Goal: Task Accomplishment & Management: Complete application form

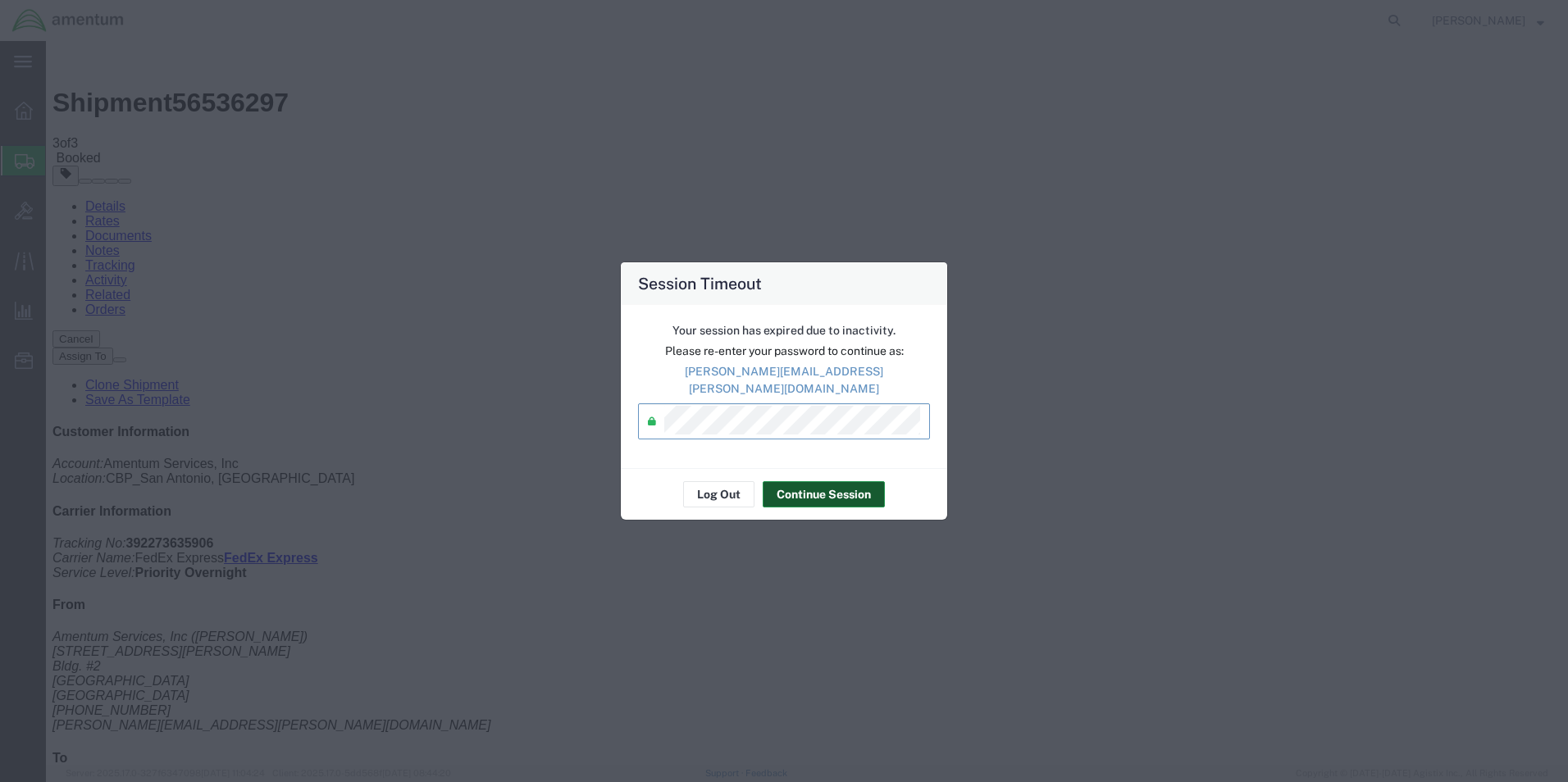
click at [832, 486] on button "Continue Session" at bounding box center [824, 494] width 122 height 26
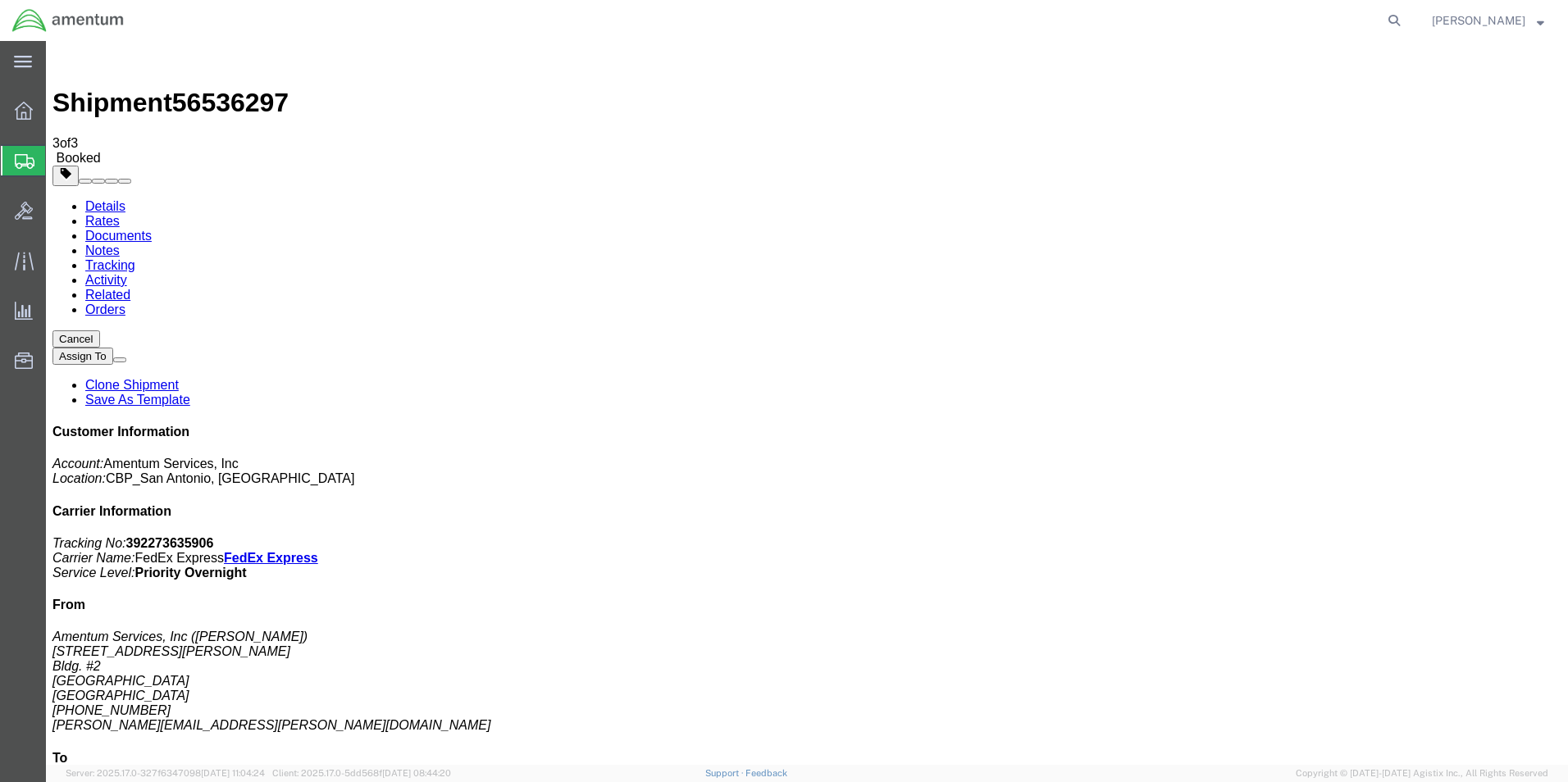
click at [0, 0] on span "Create Shipment" at bounding box center [0, 0] width 0 height 0
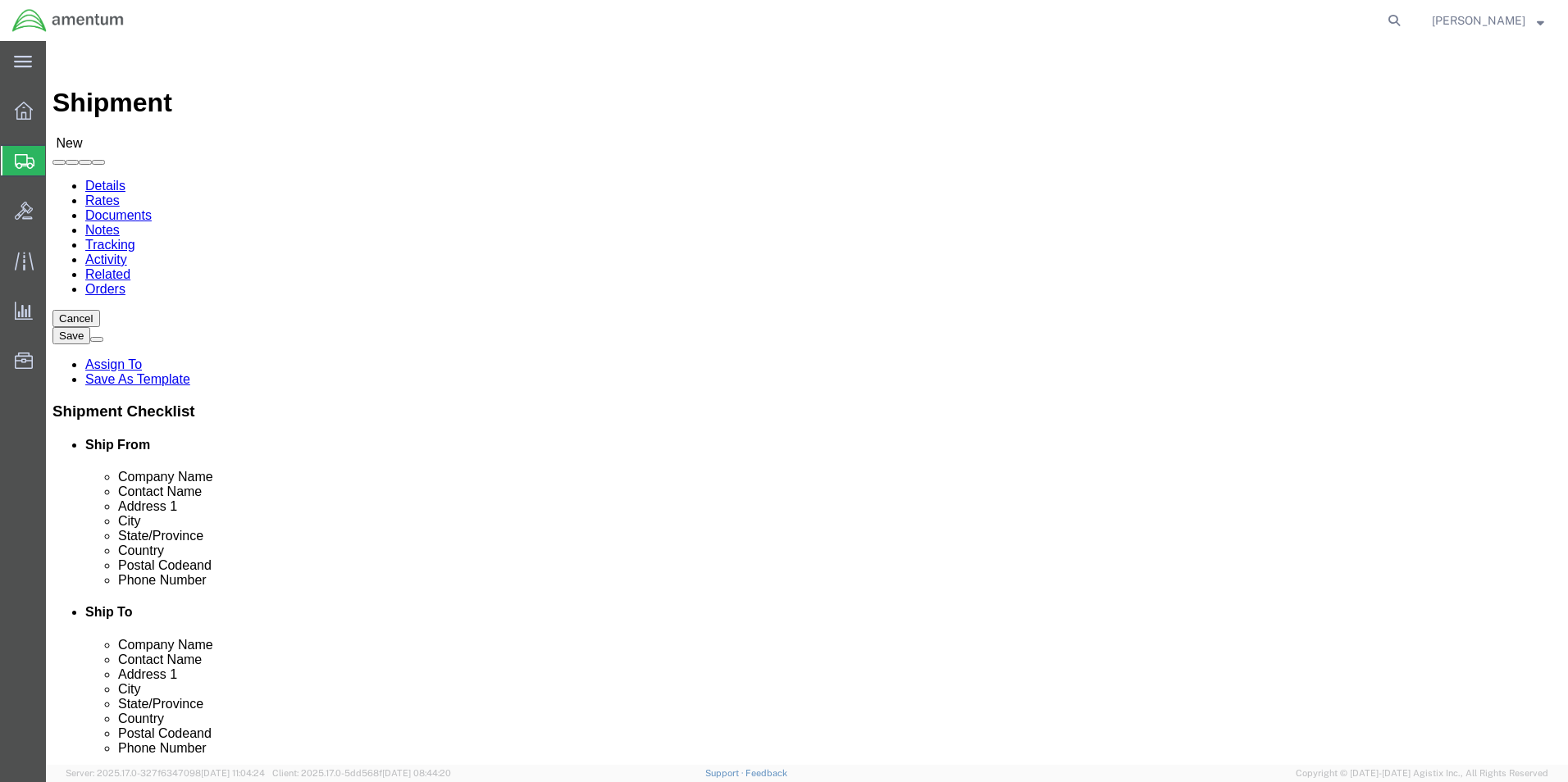
scroll to position [3362, 0]
select select "49940"
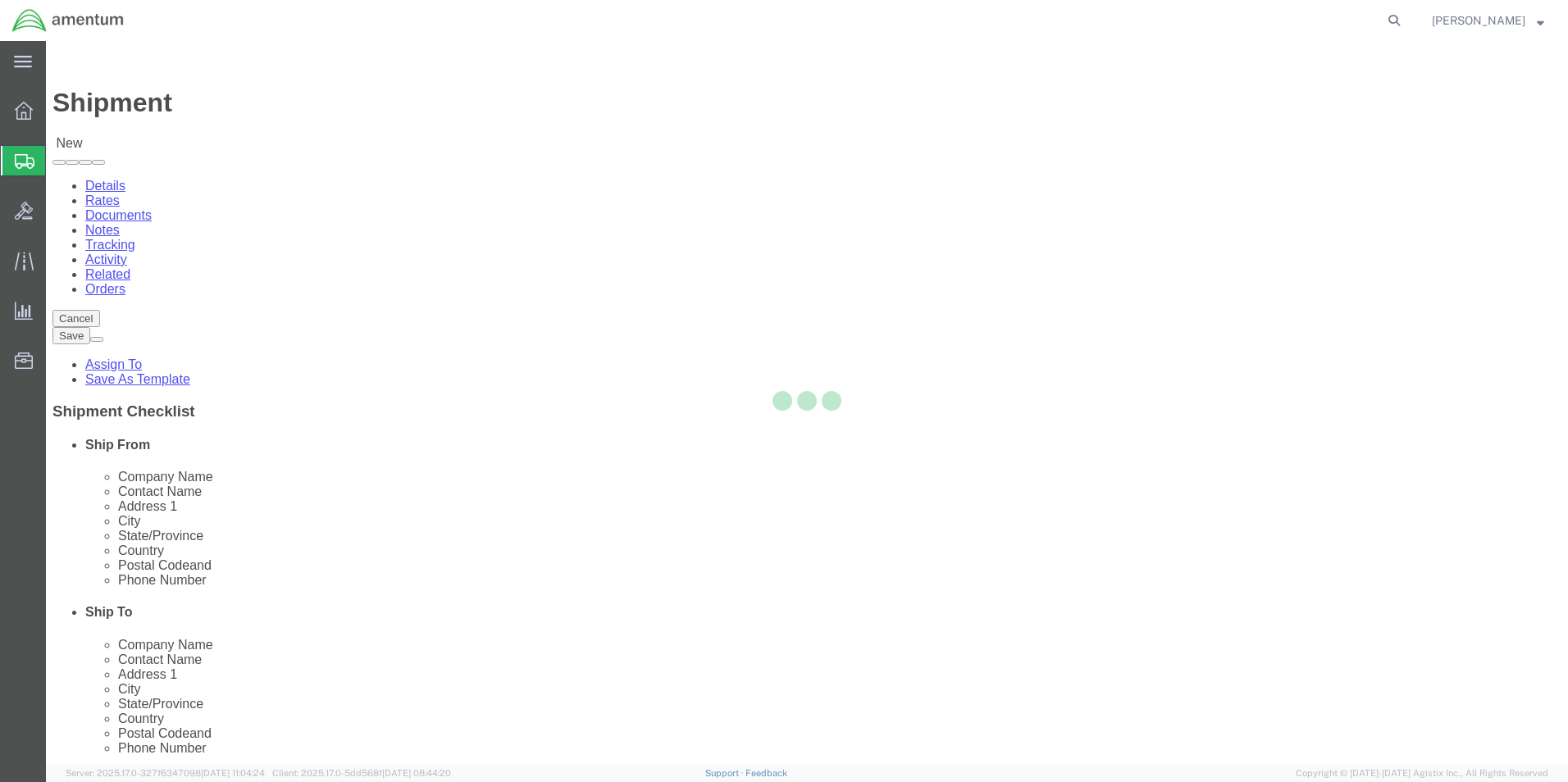
select select "[GEOGRAPHIC_DATA]"
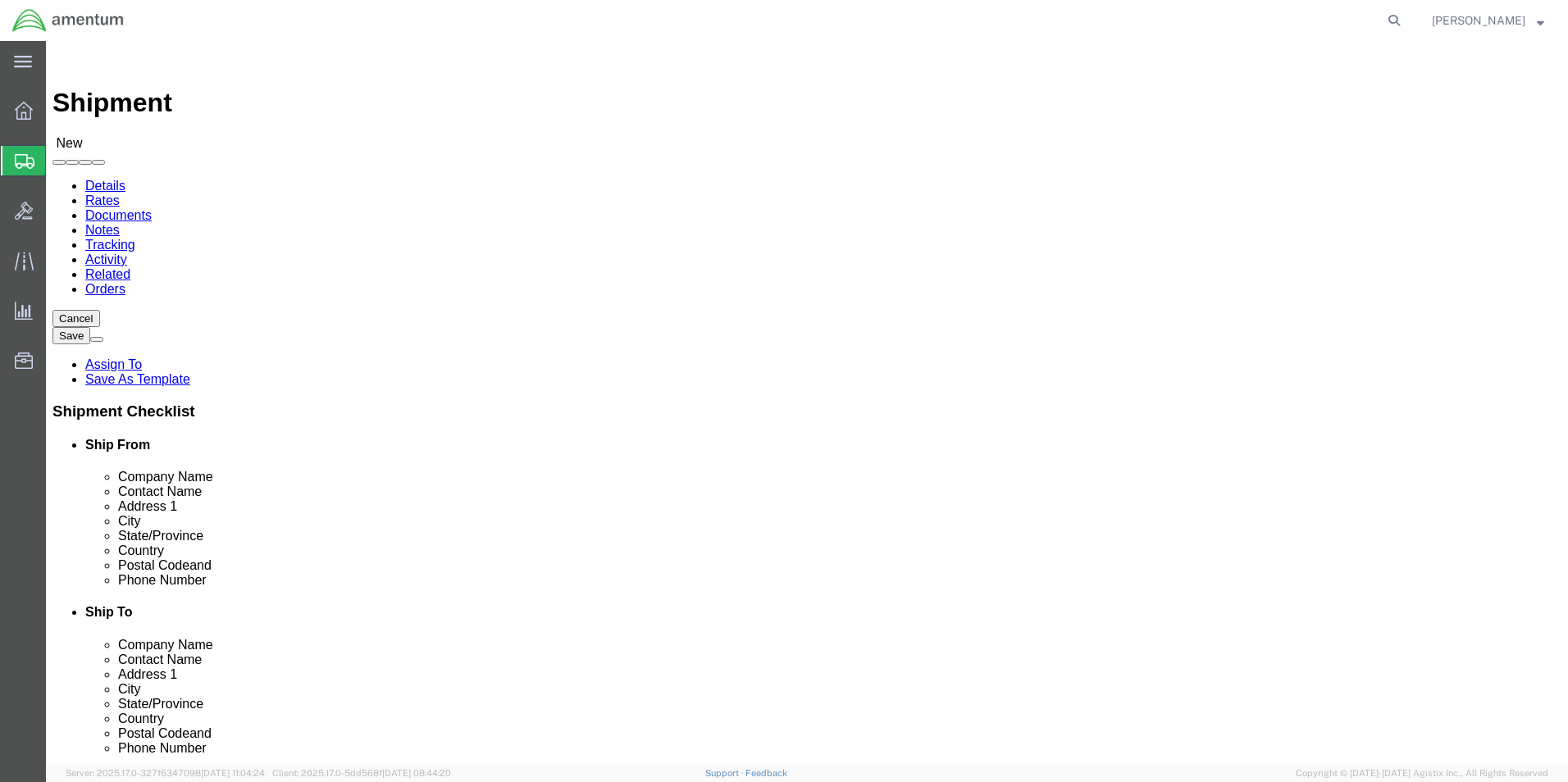
scroll to position [3445, 0]
select select "49945"
select select "[GEOGRAPHIC_DATA]"
drag, startPoint x: 329, startPoint y: 340, endPoint x: 0, endPoint y: 342, distance: 329.0
click div "Please fix the following errors Ship From Location Location [GEOGRAPHIC_DATA], …"
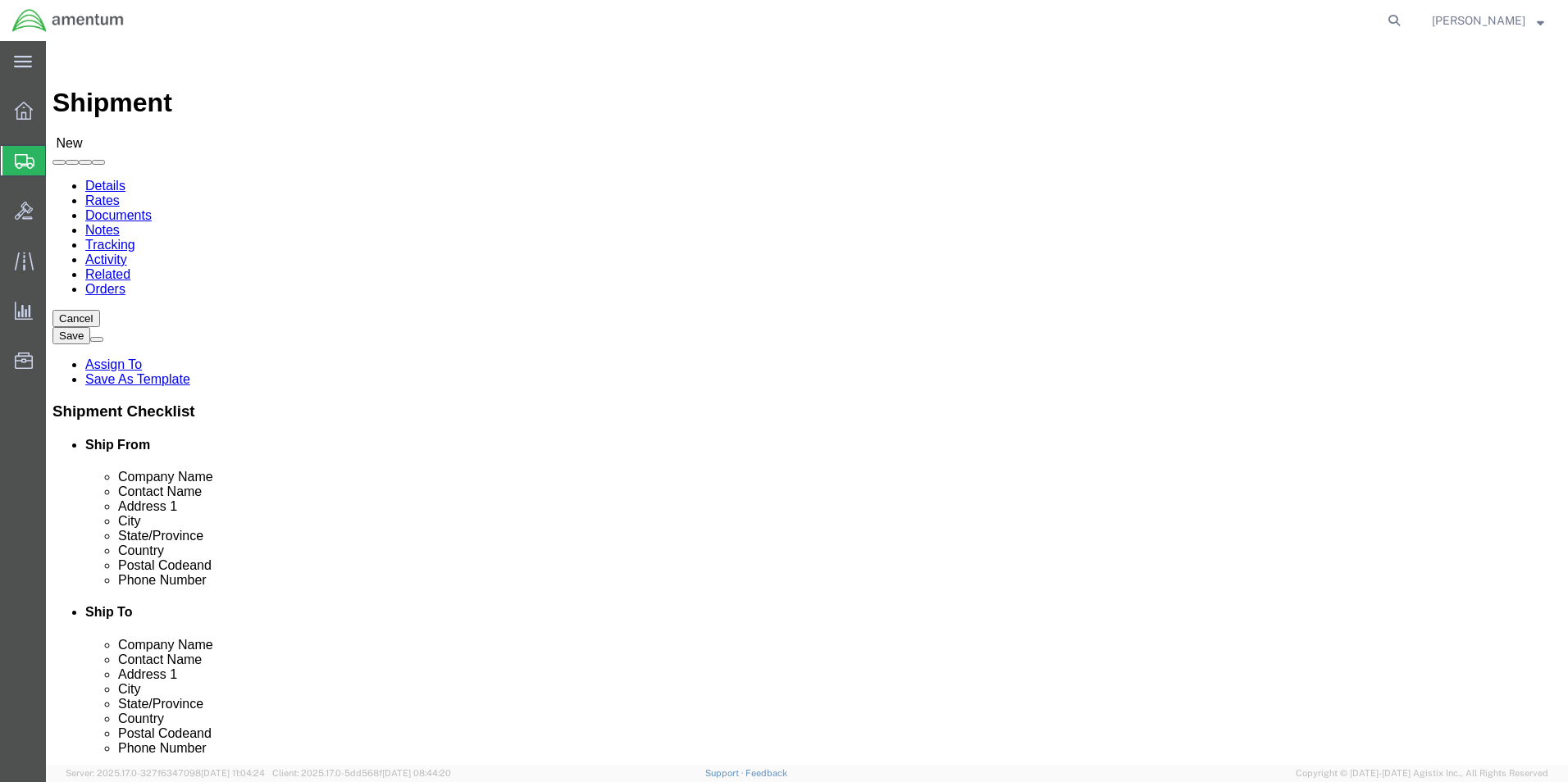
type input "[PERSON_NAME]"
click input "text"
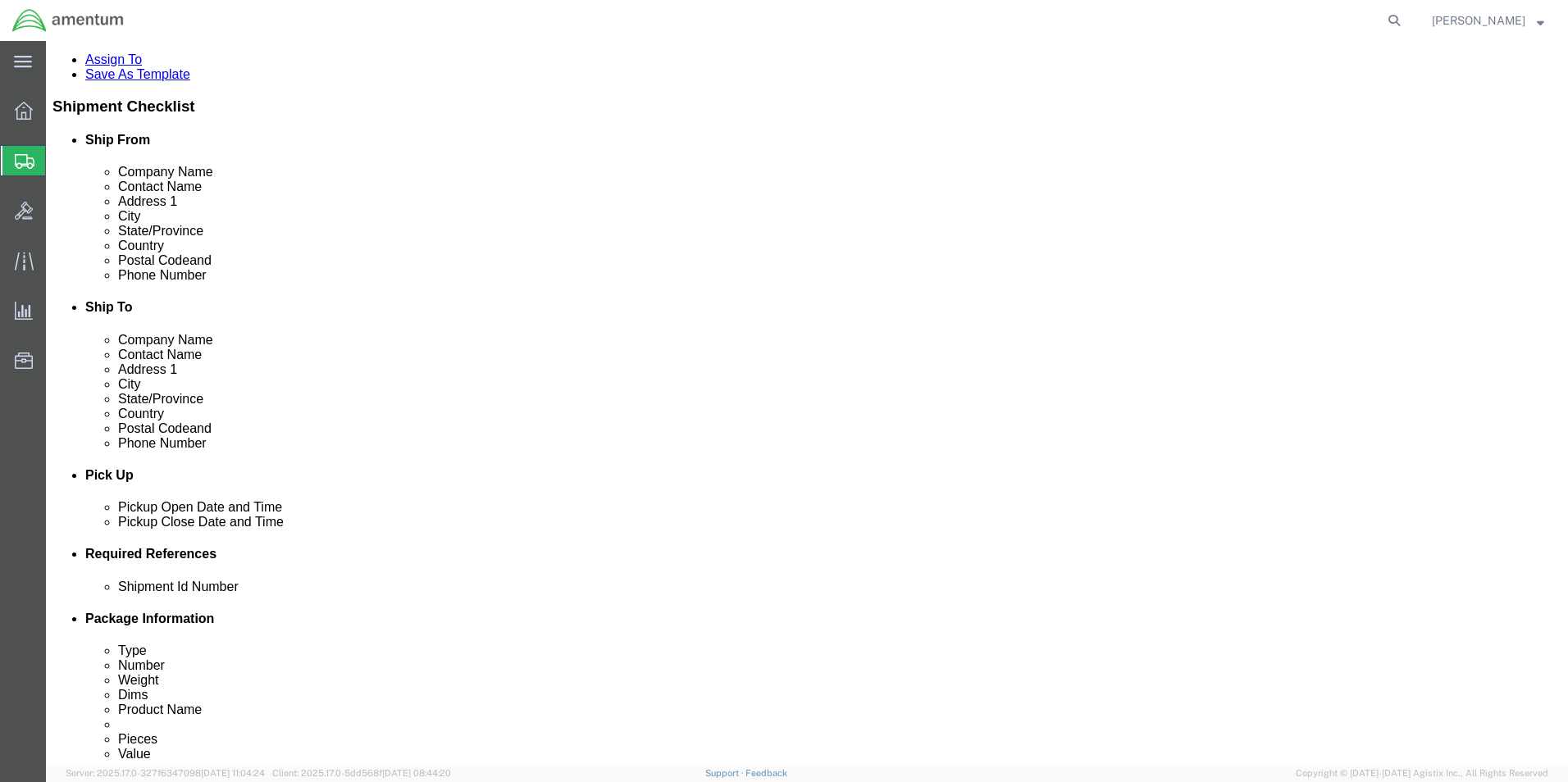
scroll to position [410, 0]
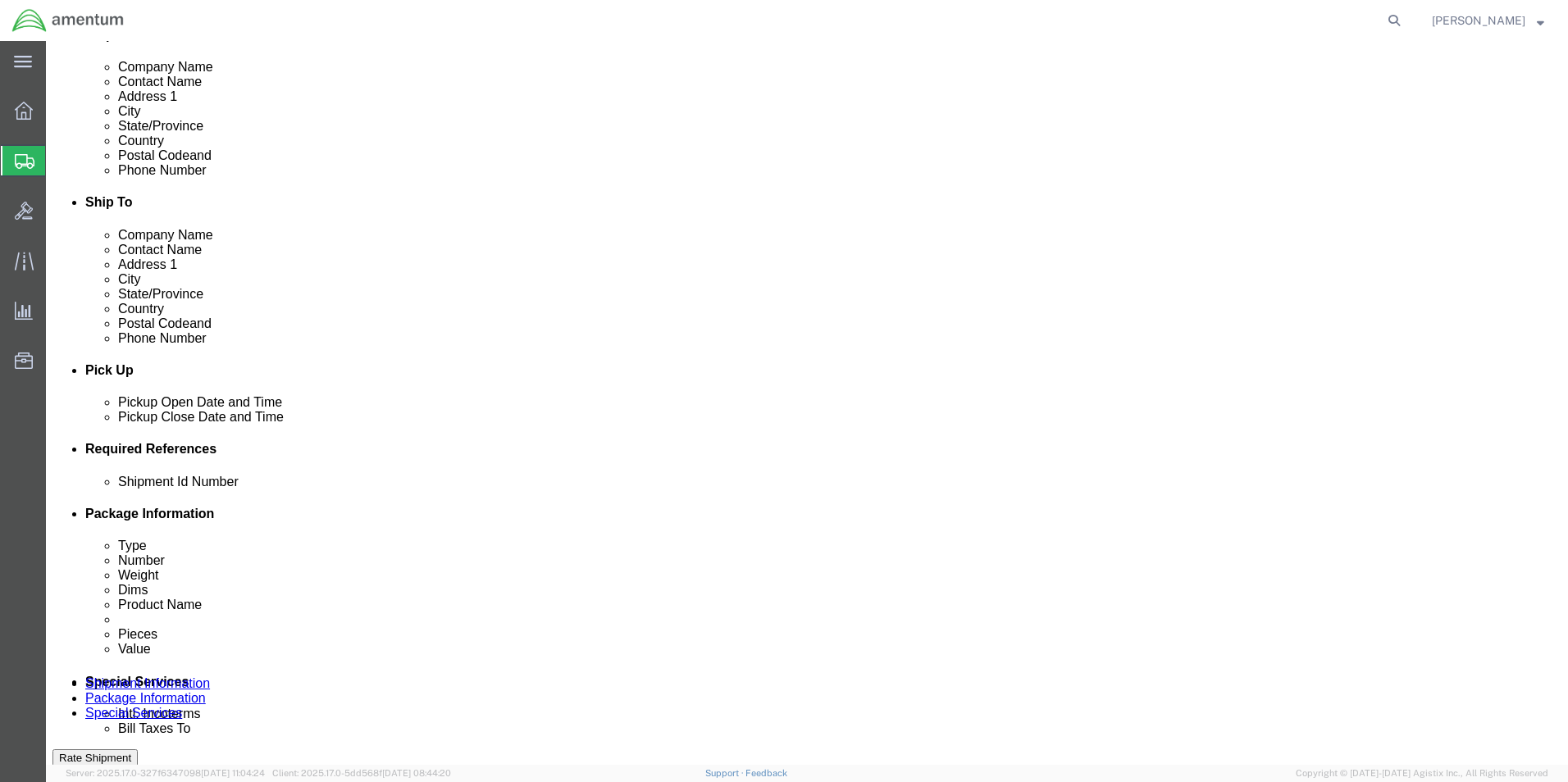
type input "[PERSON_NAME][EMAIL_ADDRESS][PERSON_NAME][DOMAIN_NAME]"
click input "text"
type input "94959"
click button "Add reference"
click select "Select Account Type Activity ID Airline Appointment Number ASN Batch Request # …"
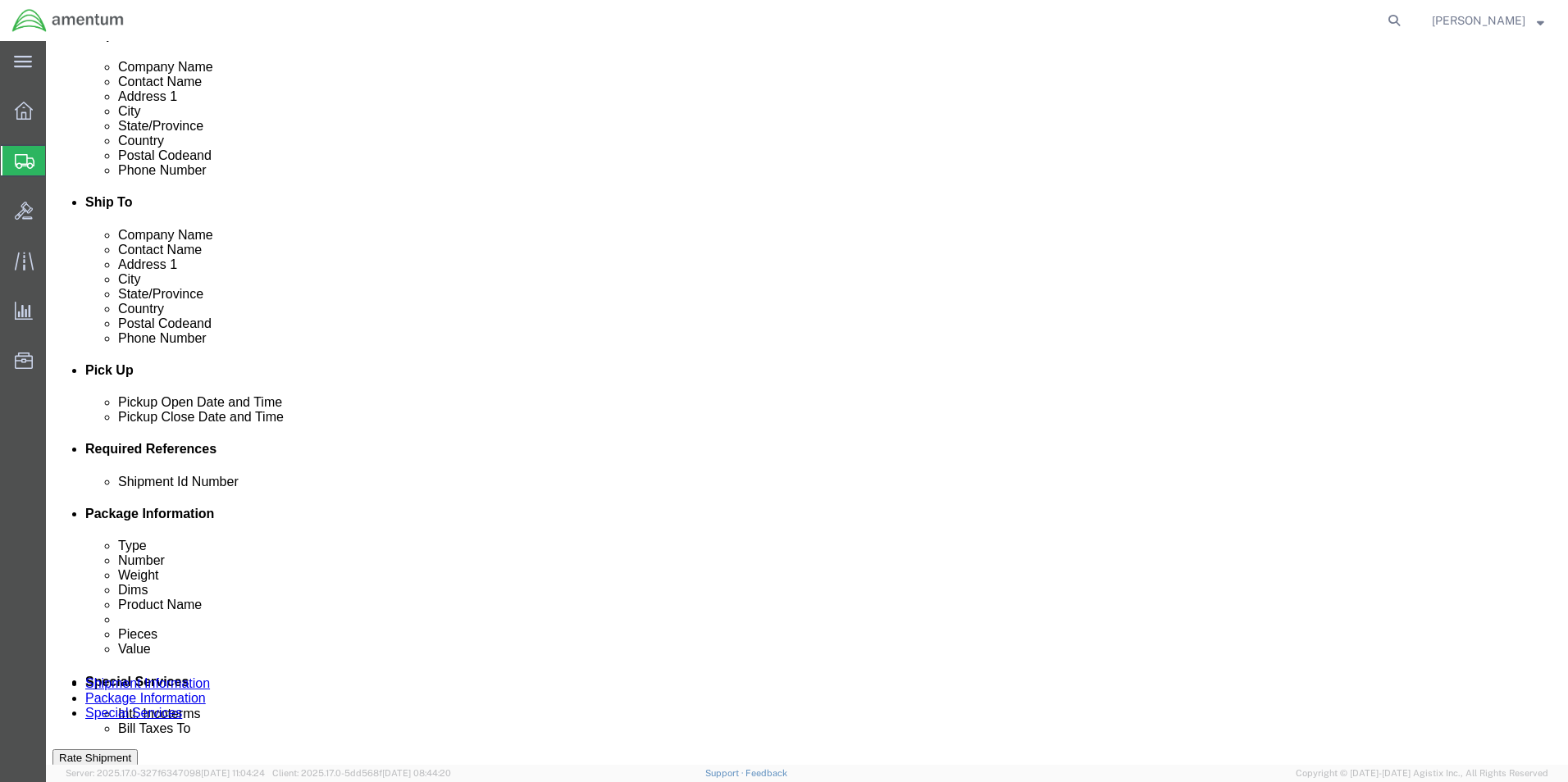
select select "CUSTREF"
click select "Select Account Type Activity ID Airline Appointment Number ASN Batch Request # …"
click input "text"
click input "usage 322519"
type input "usage 325519"
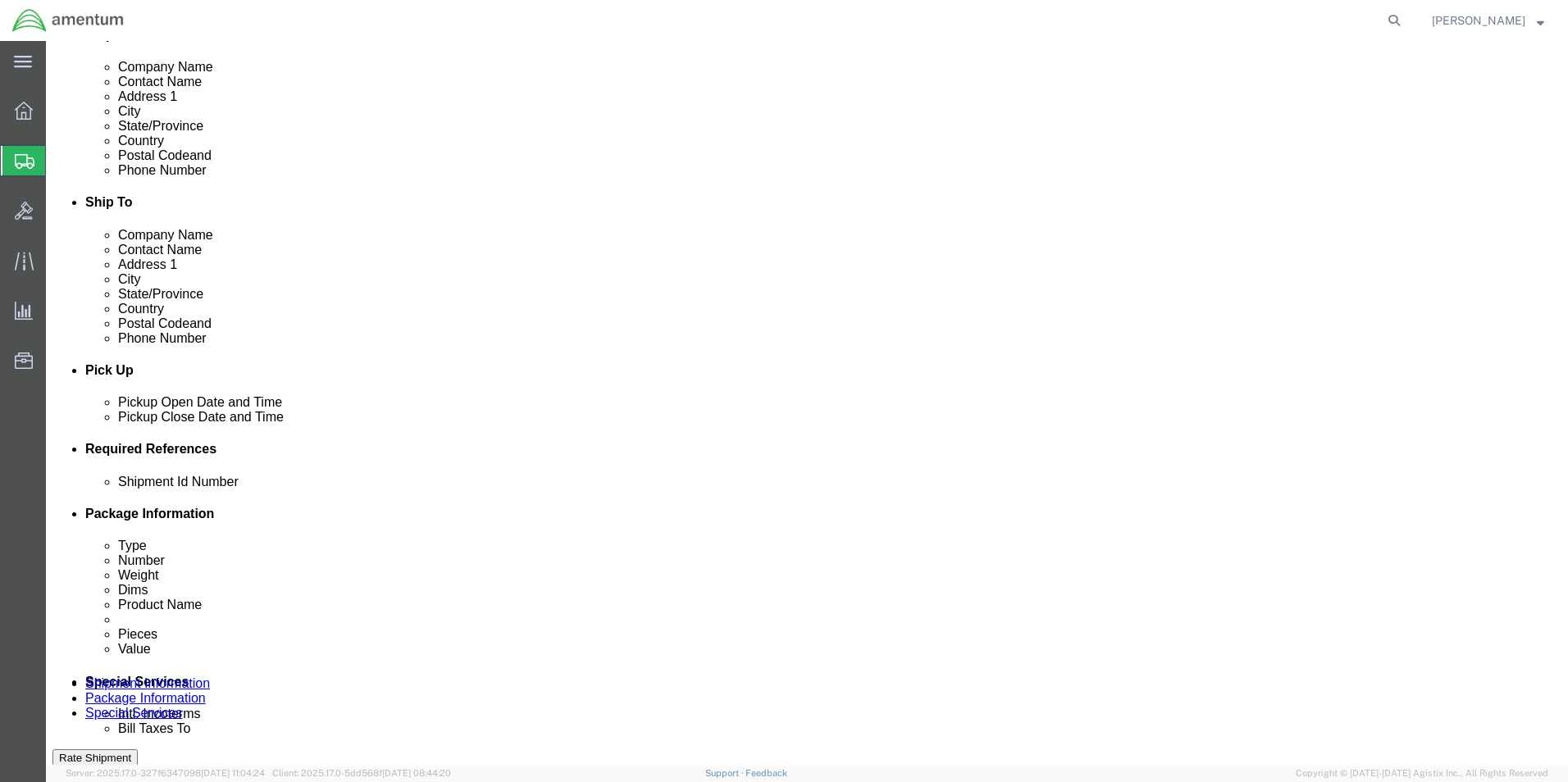
click button "Add reference"
click div "Select Account Type Activity ID Airline Appointment Number ASN Batch Request # …"
click select "Select Account Type Activity ID Airline Appointment Number ASN Batch Request # …"
select select "DEPT"
click select "Select Account Type Activity ID Airline Appointment Number ASN Batch Request # …"
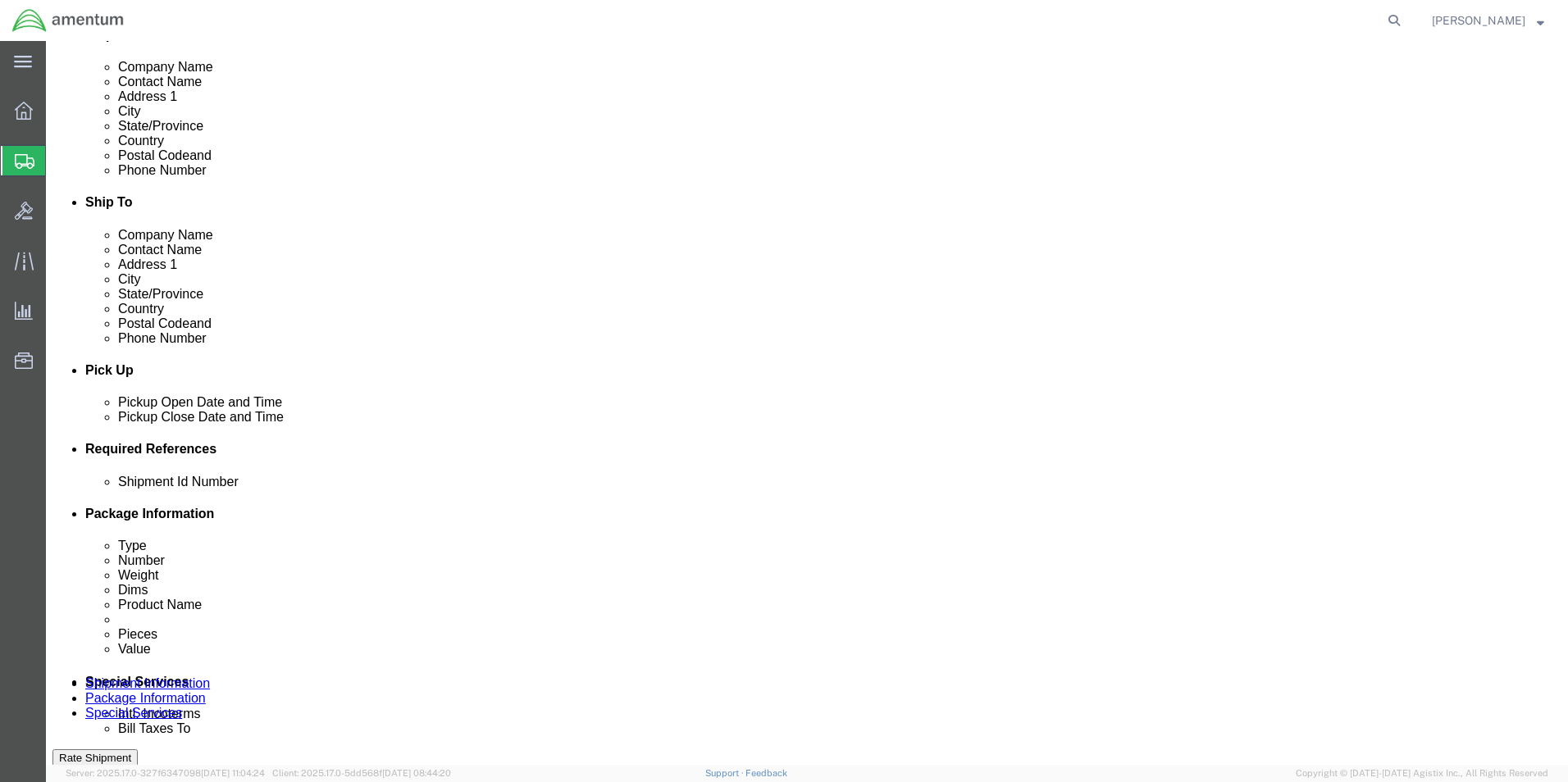
click input "text"
type input "CBP"
click button "Add reference"
click select "Select Account Type Activity ID Airline Appointment Number ASN Batch Request # …"
select select "PROJNUM"
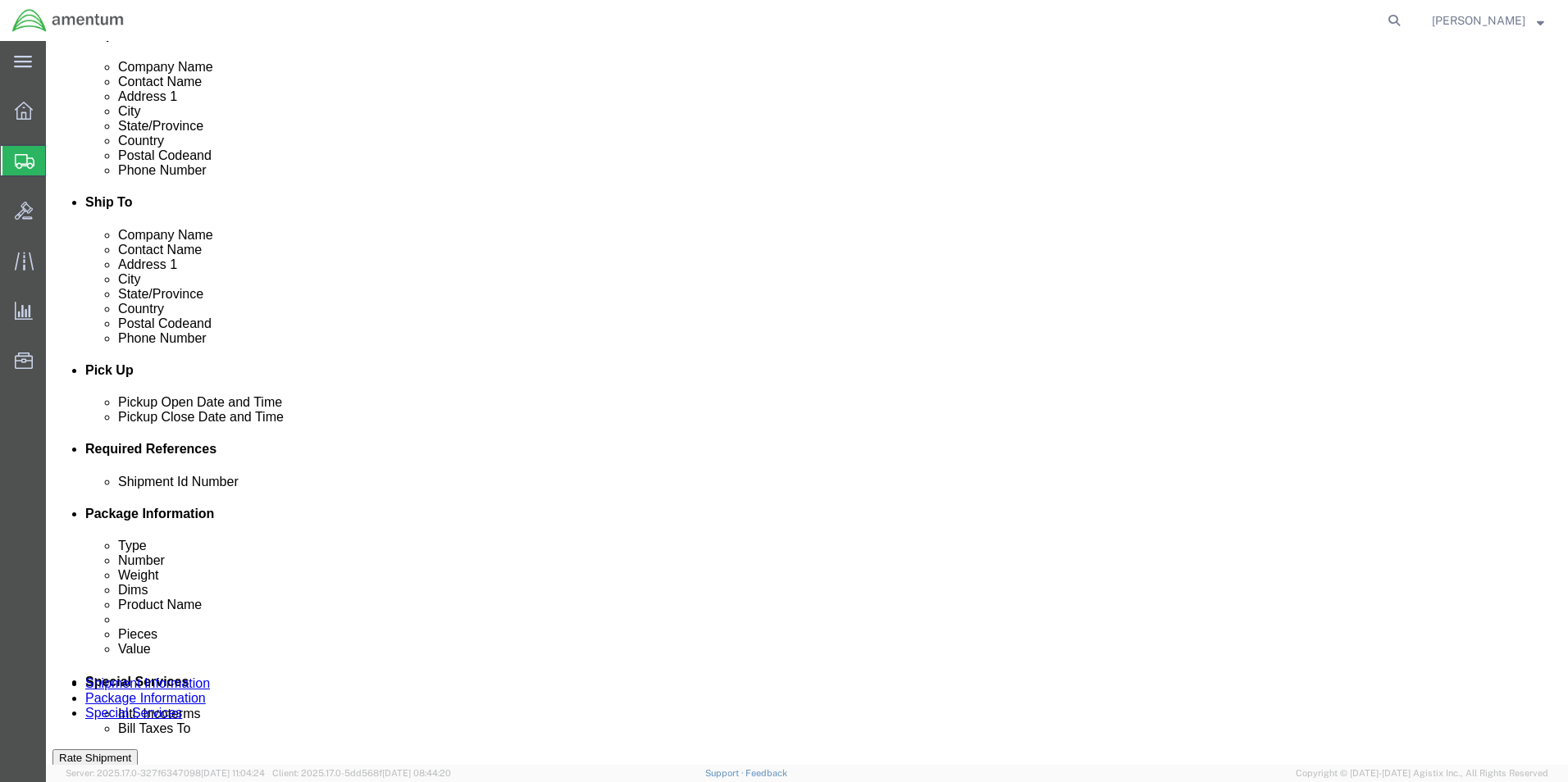
click select "Select Account Type Activity ID Airline Appointment Number ASN Batch Request # …"
click input "text"
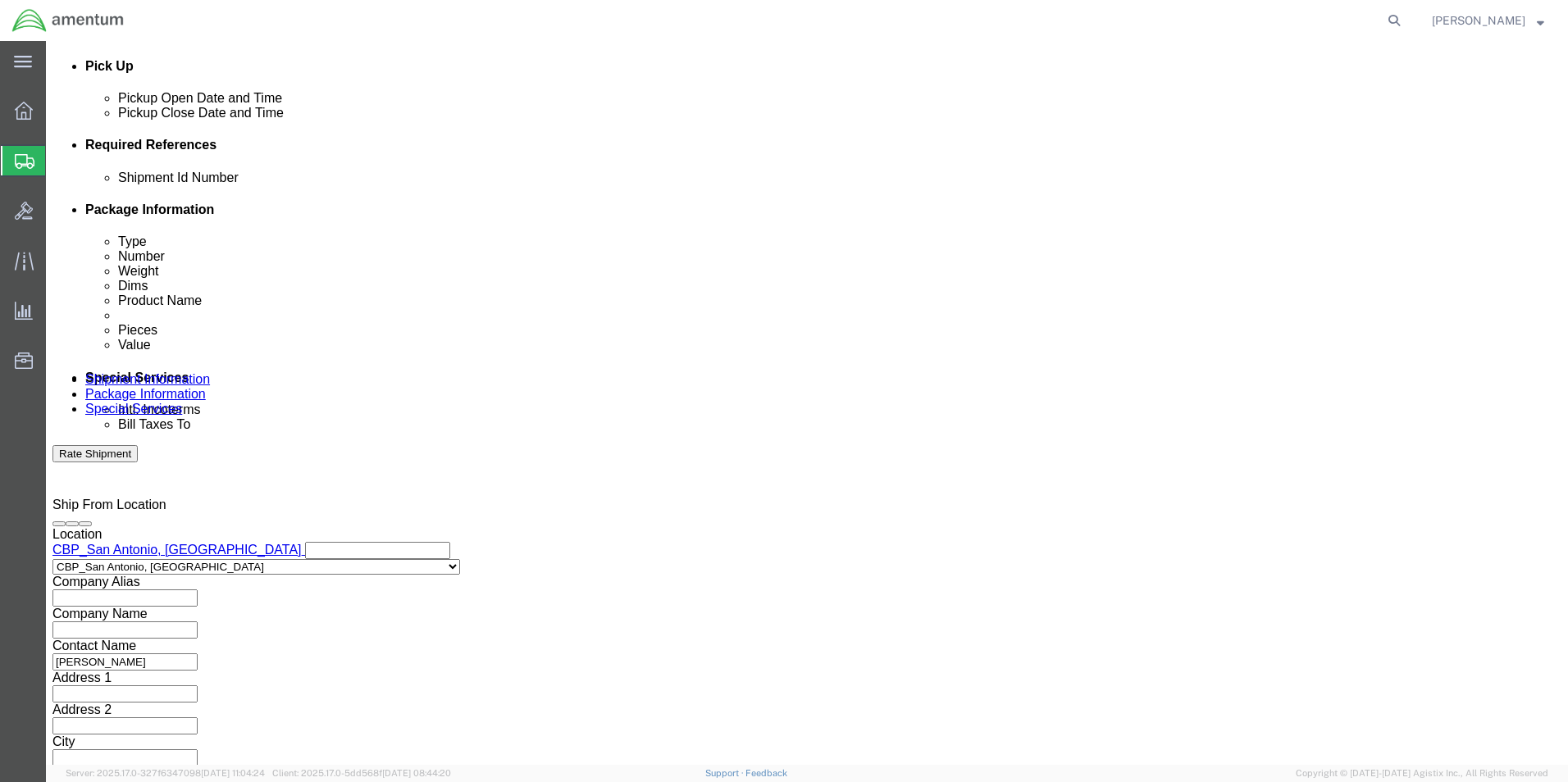
scroll to position [715, 0]
type input "6118.03.03.2219.000.WST.0000"
drag, startPoint x: 112, startPoint y: 509, endPoint x: 155, endPoint y: 508, distance: 43.0
click select "Select Air Less than Truckload Multi-Leg Ocean Freight Rail Small Parcel Truckl…"
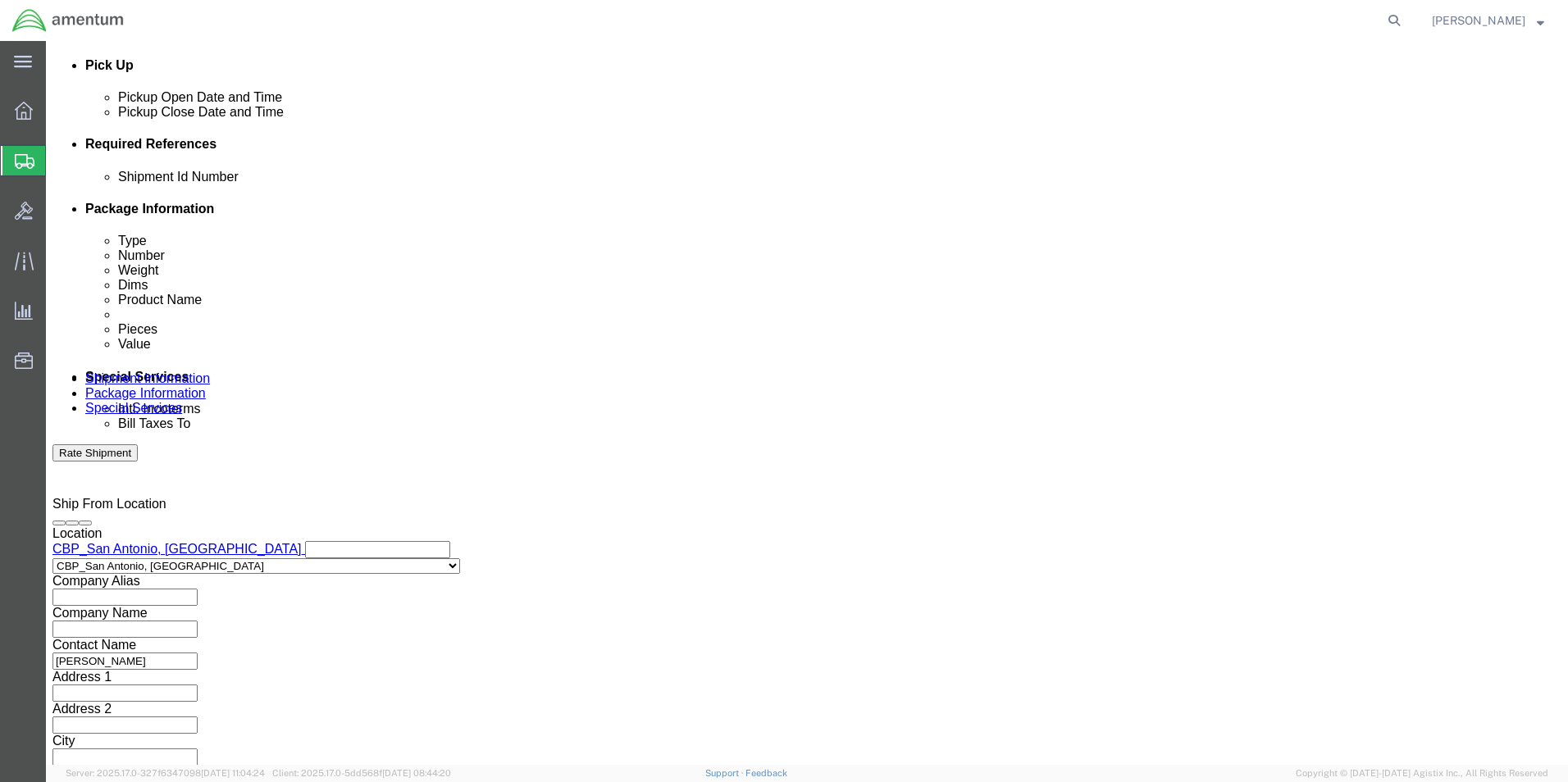
select select "SMAL"
click select "Select Air Less than Truckload Multi-Leg Ocean Freight Rail Small Parcel Truckl…"
click div
click button "Continue"
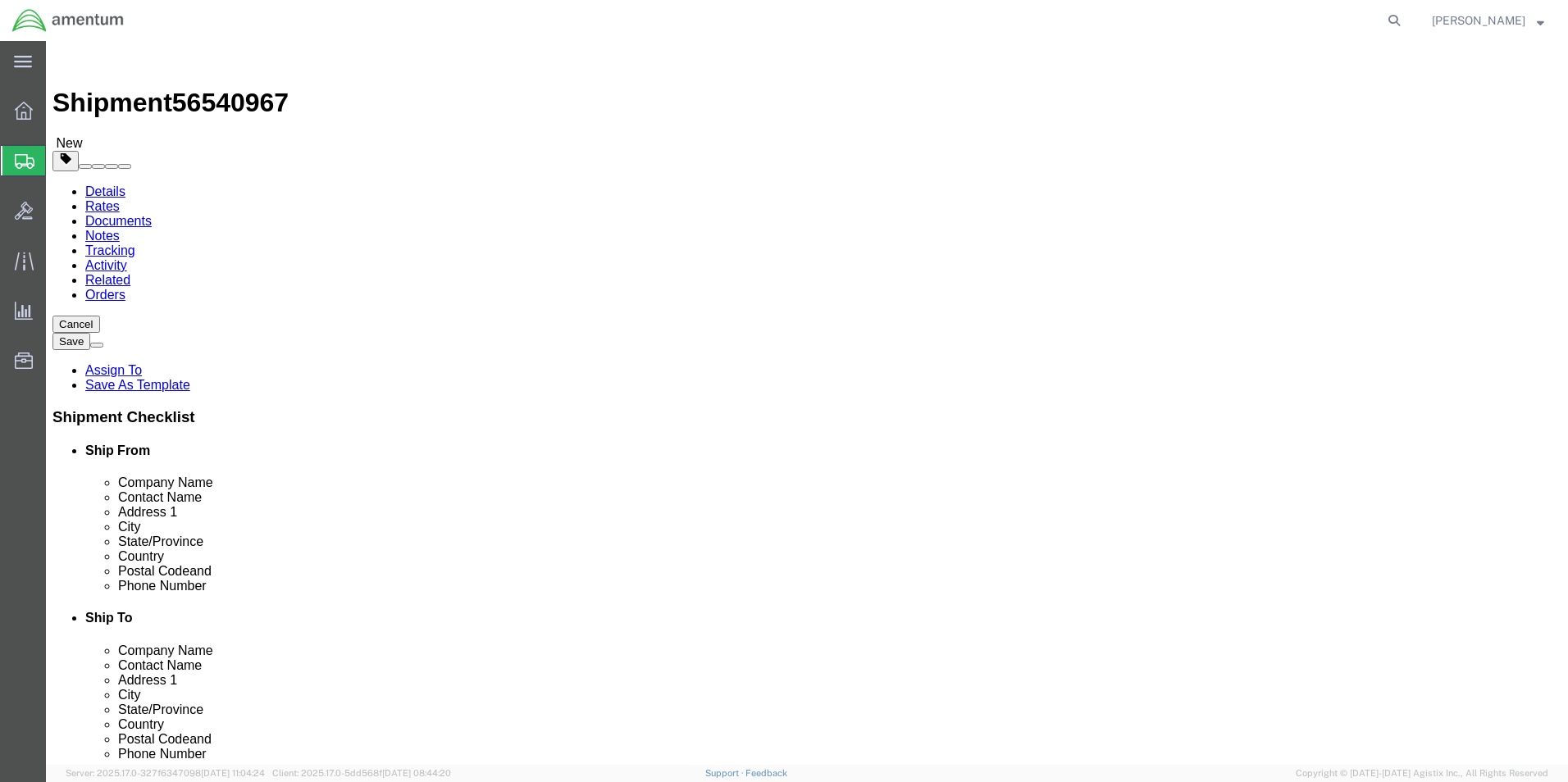
click select "Select Bale(s) Basket(s) Bolt(s) Bottle(s) Buckets Bulk Bundle(s) Can(s) Cardbo…"
select select "SBX"
click select "Select Bale(s) Basket(s) Bolt(s) Bottle(s) Buckets Bulk Bundle(s) Can(s) Cardbo…"
type input "12.25"
type input "11.00"
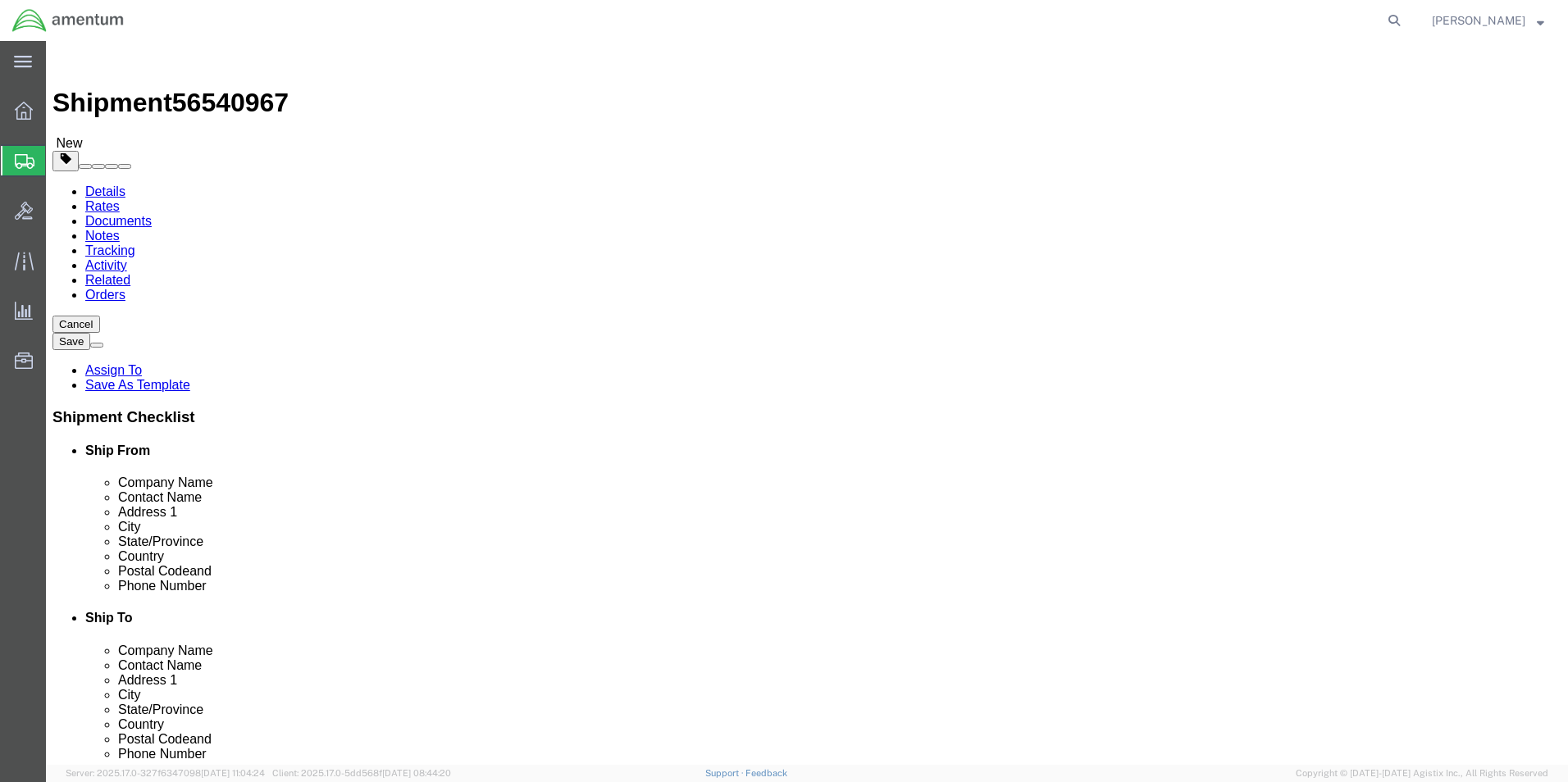
type input "1.50"
click input "0.00"
drag, startPoint x: 261, startPoint y: 377, endPoint x: 148, endPoint y: 387, distance: 113.4
click div "Weight 0.00 Select kgs lbs Ship. t°"
type input "1.00"
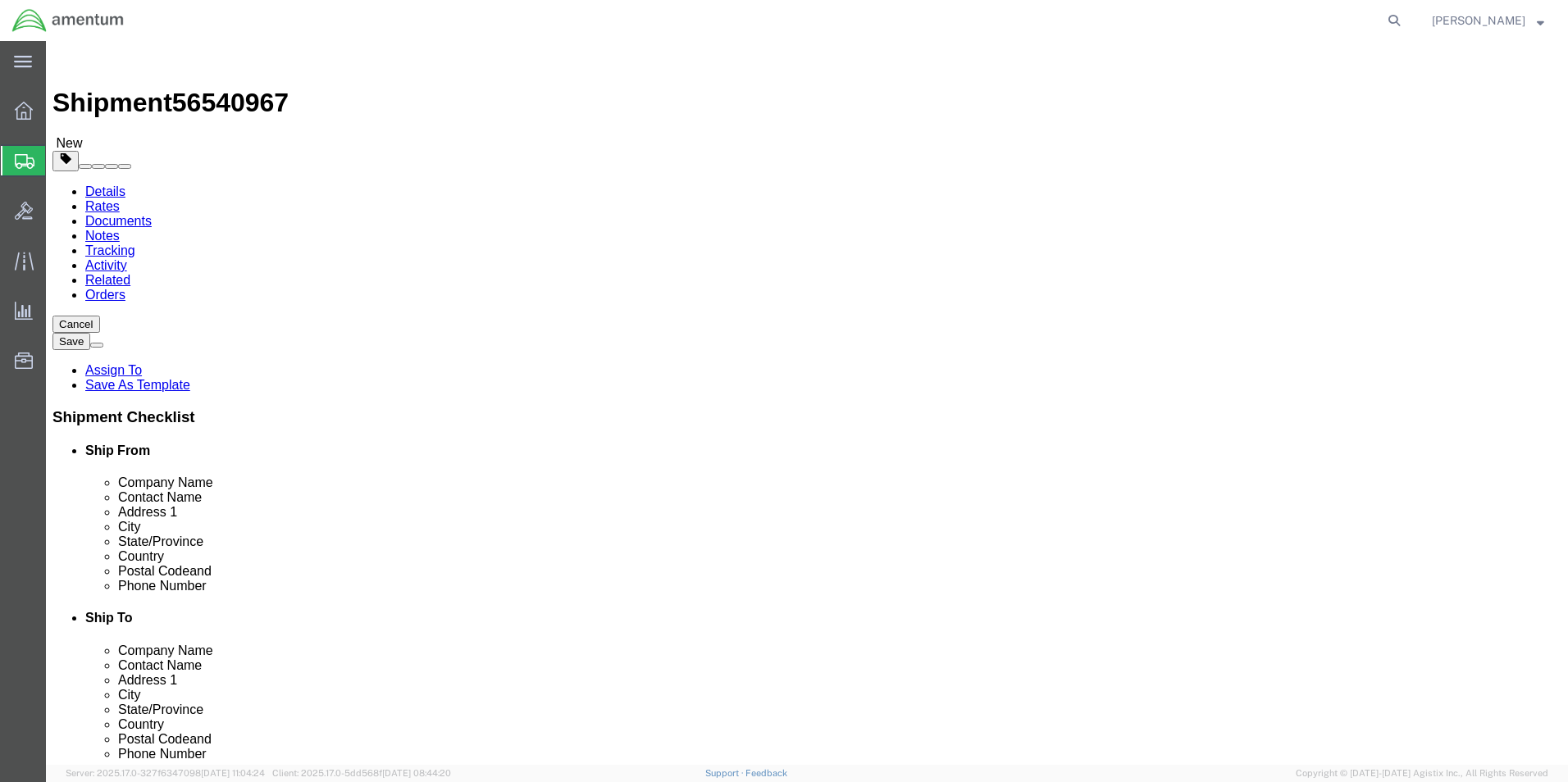
click link "Add Content"
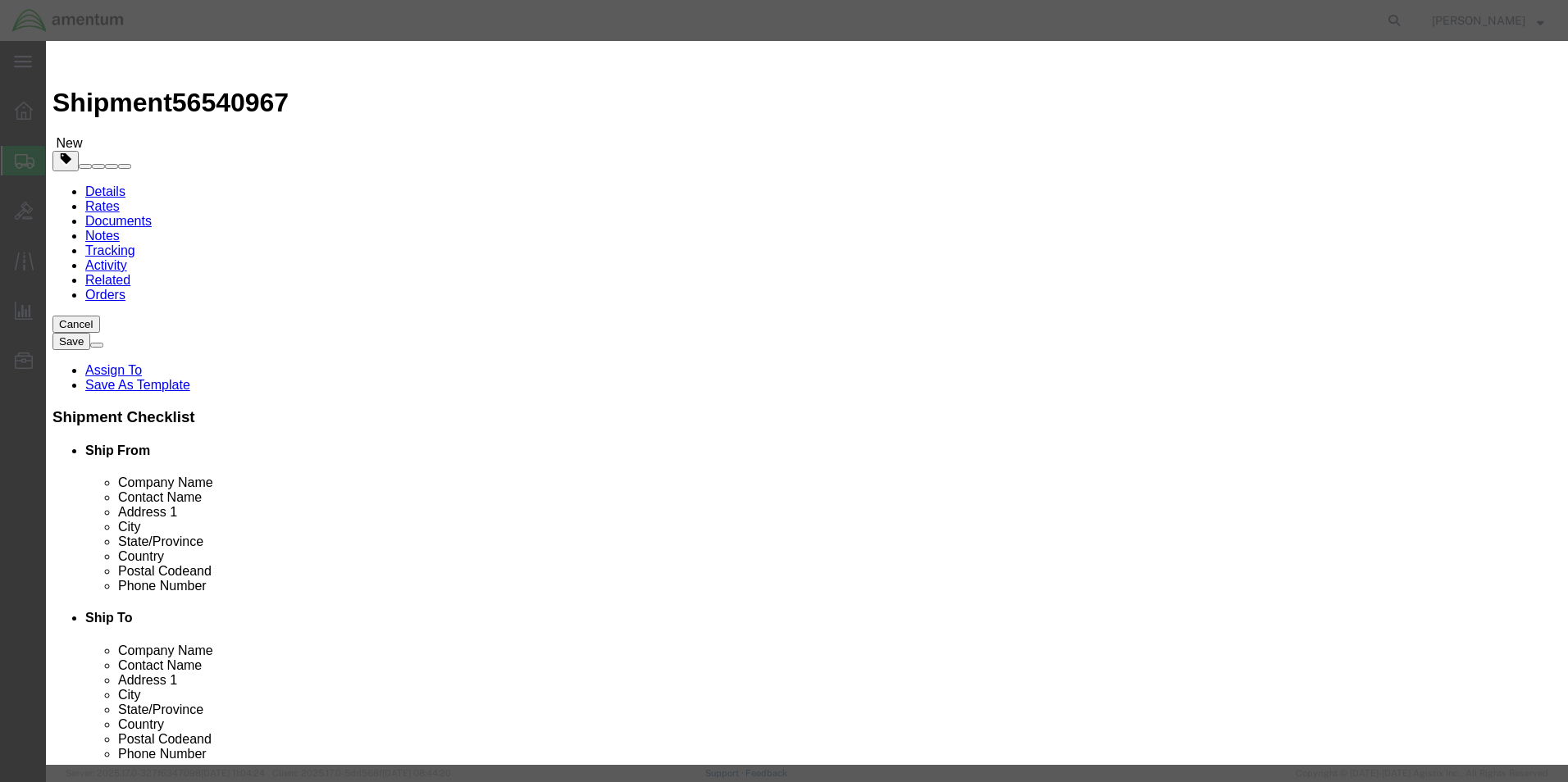
click input "text"
type input "350A37-1245-20 BOLT M/R/[PERSON_NAME]"
click input "0"
drag, startPoint x: 515, startPoint y: 154, endPoint x: 397, endPoint y: 150, distance: 118.1
click div "Pieces 0 Select Bag Barrels 100Board Feet Bottle Box Blister Pack Carats Can Ca…"
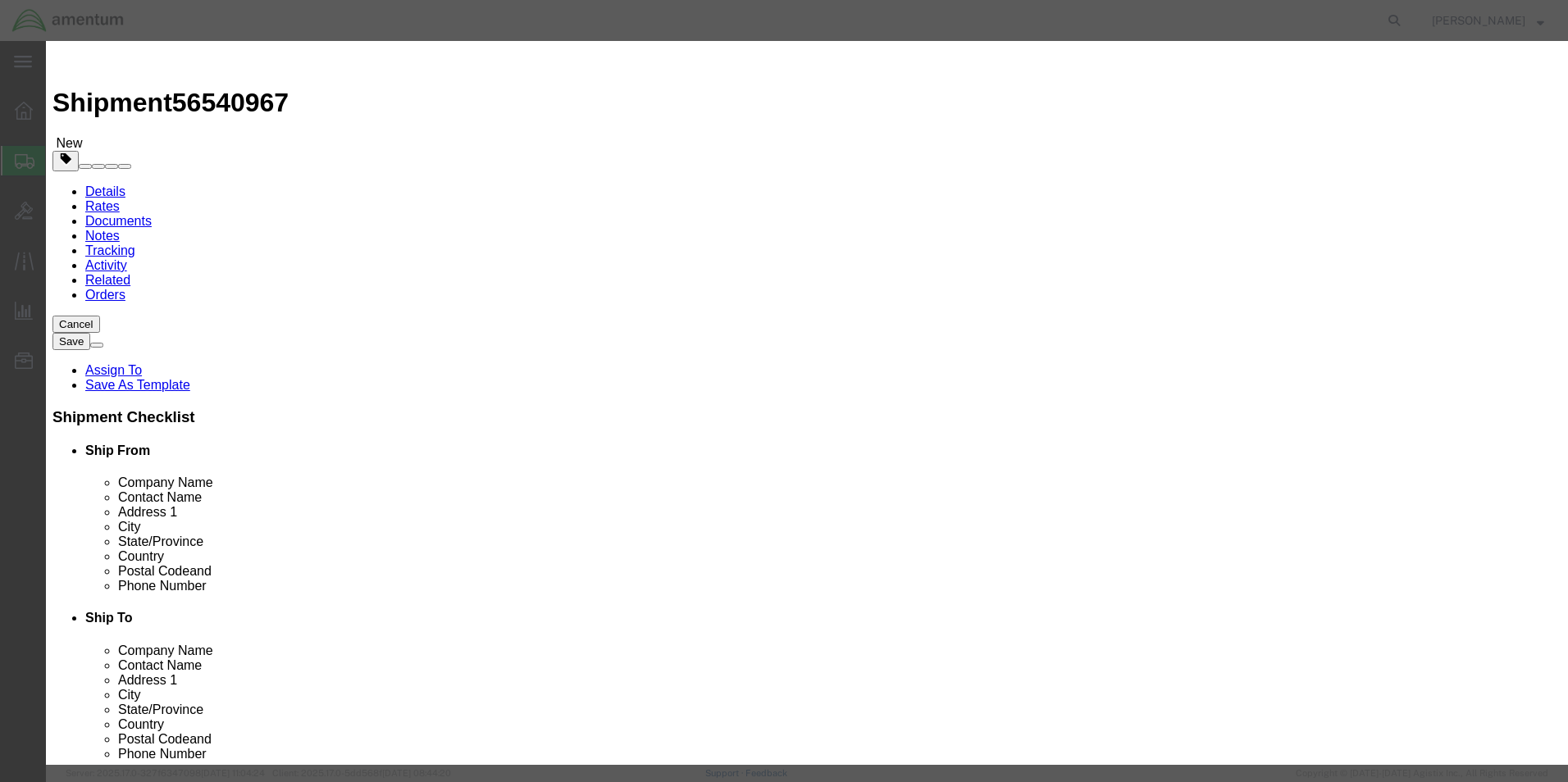
type input "1"
type input "500"
drag, startPoint x: 819, startPoint y: 110, endPoint x: 784, endPoint y: 151, distance: 53.9
click div "Commodity library"
click button "Save & Close"
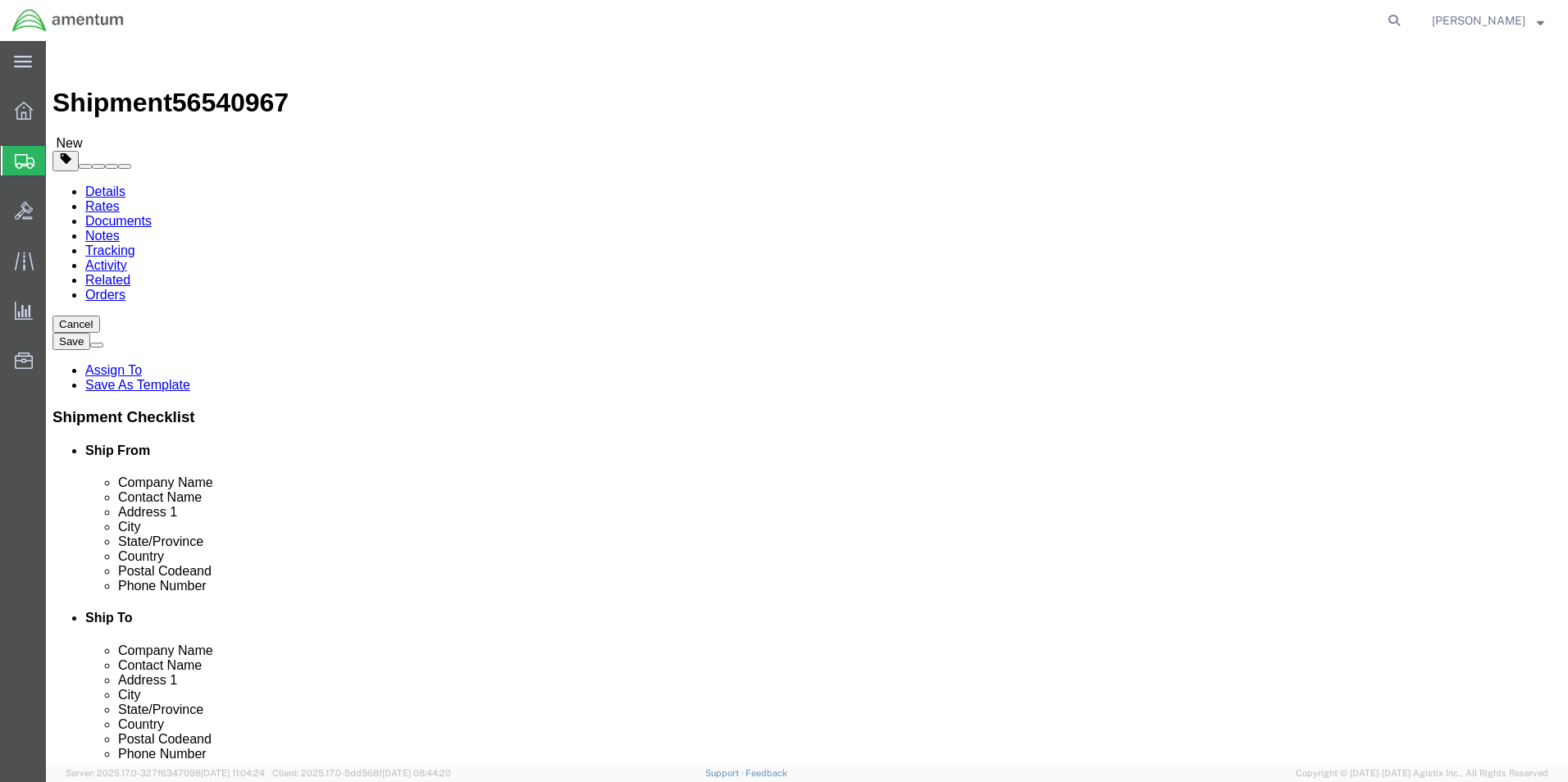
click button "Continue"
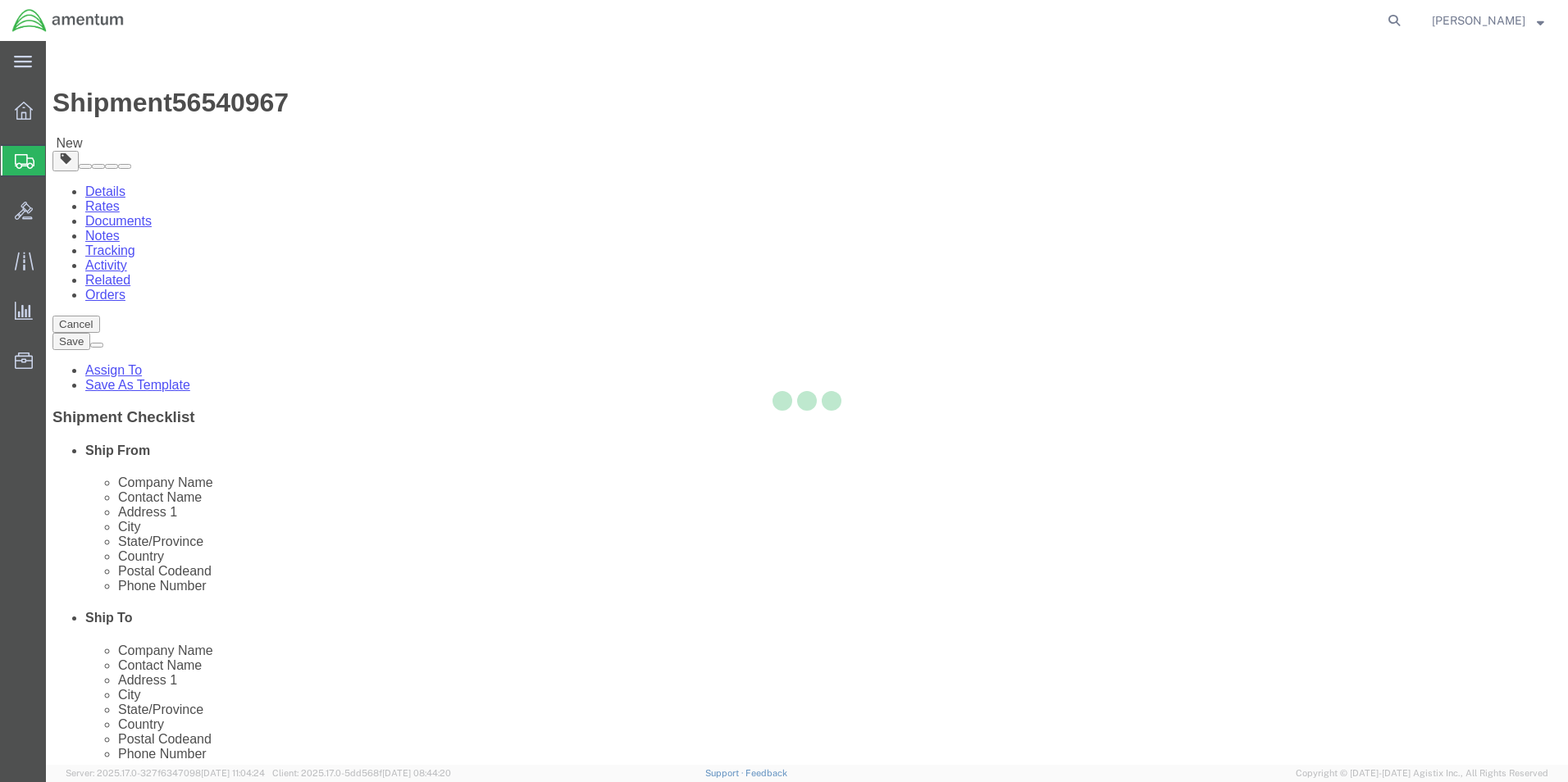
select select
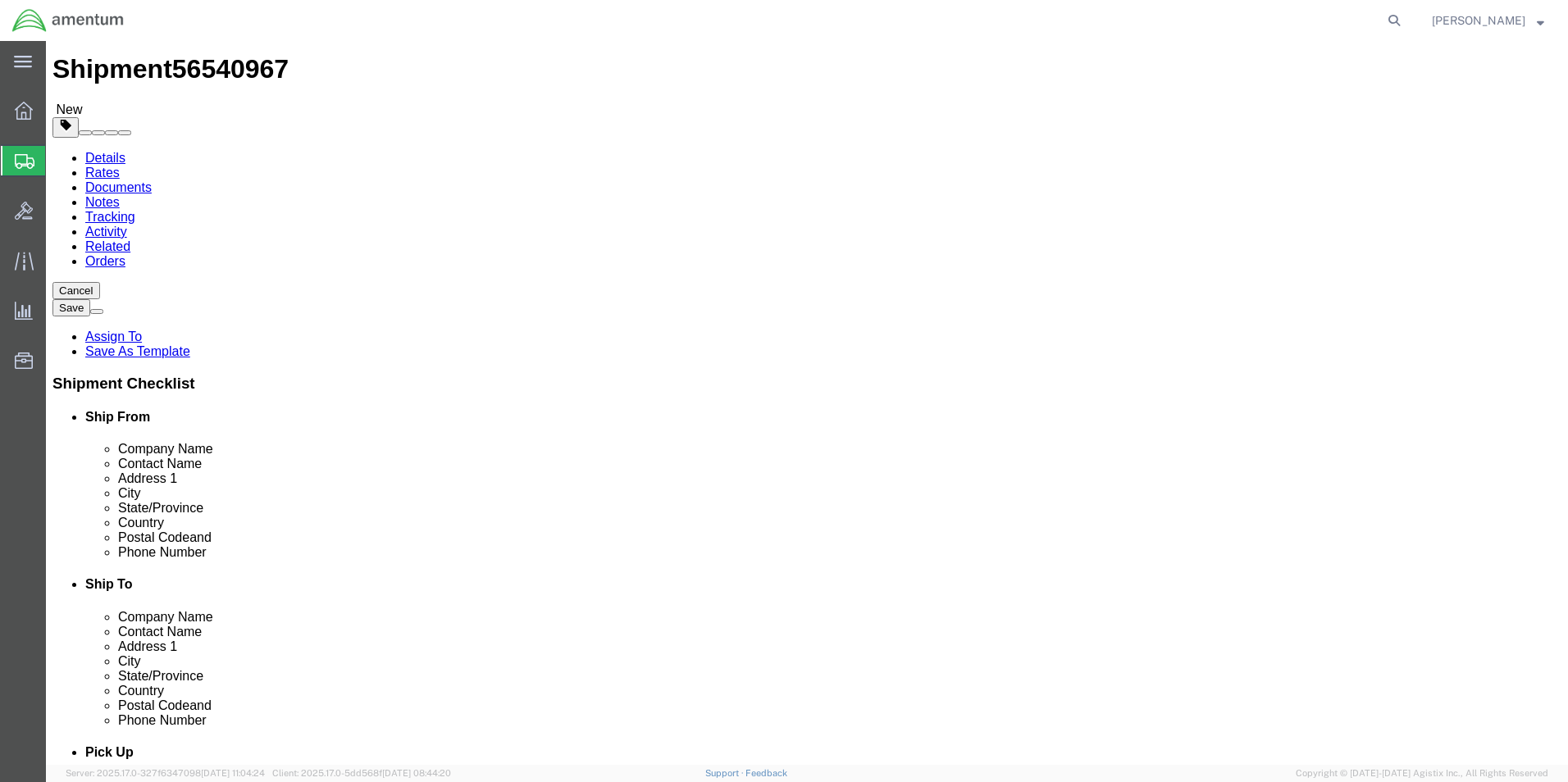
scroll to position [82, 0]
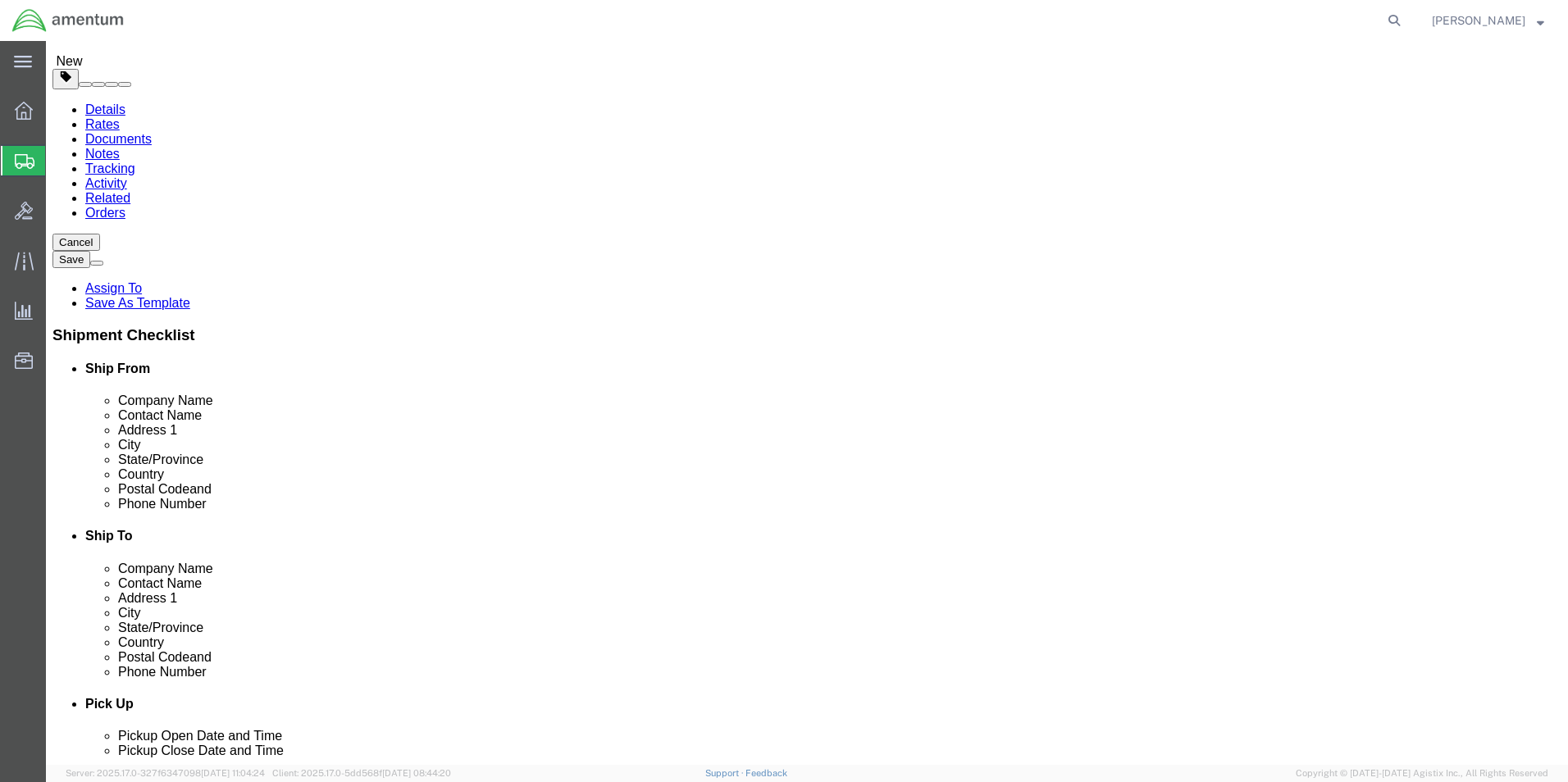
click button "Rate Shipment"
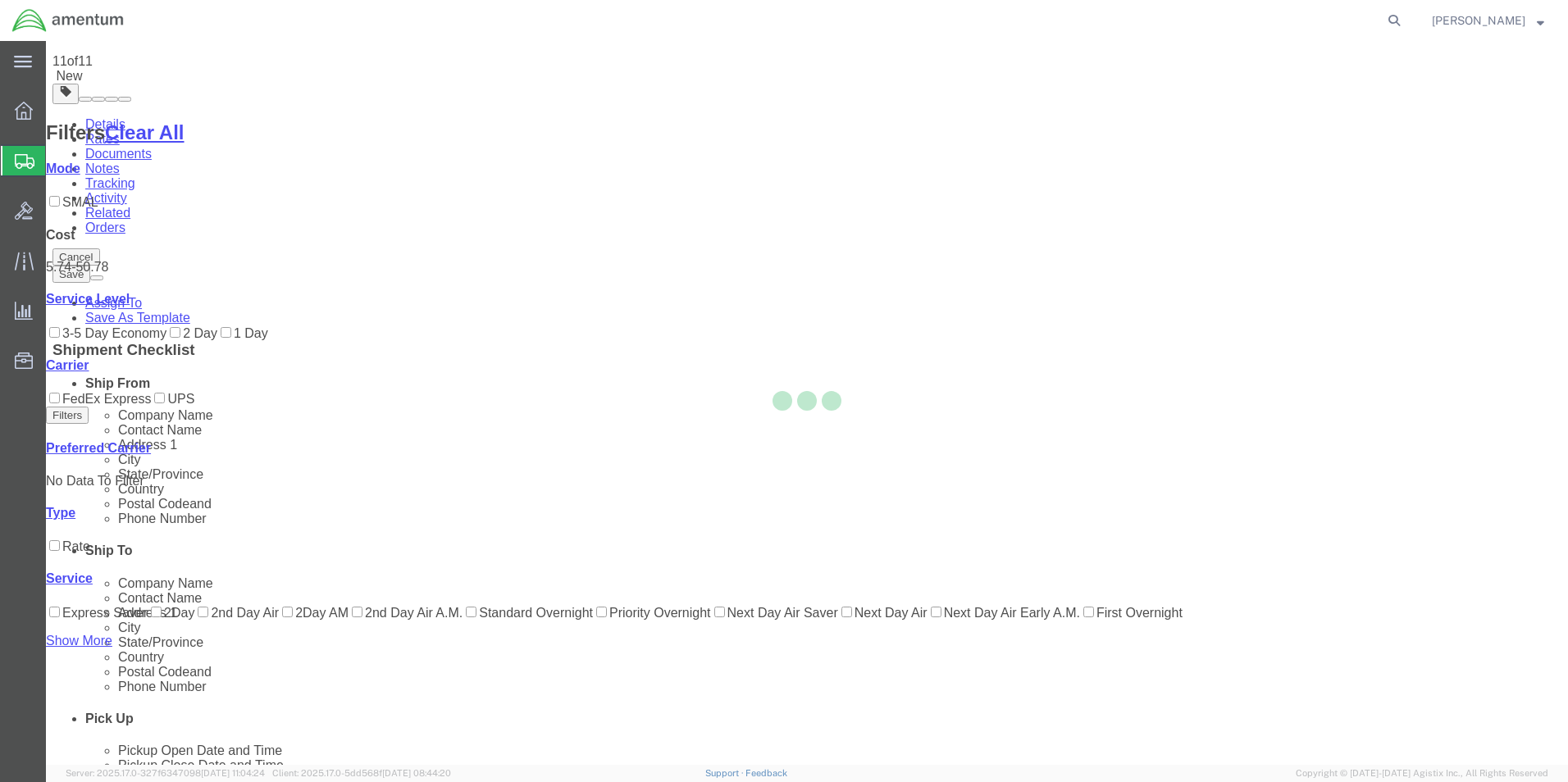
scroll to position [0, 0]
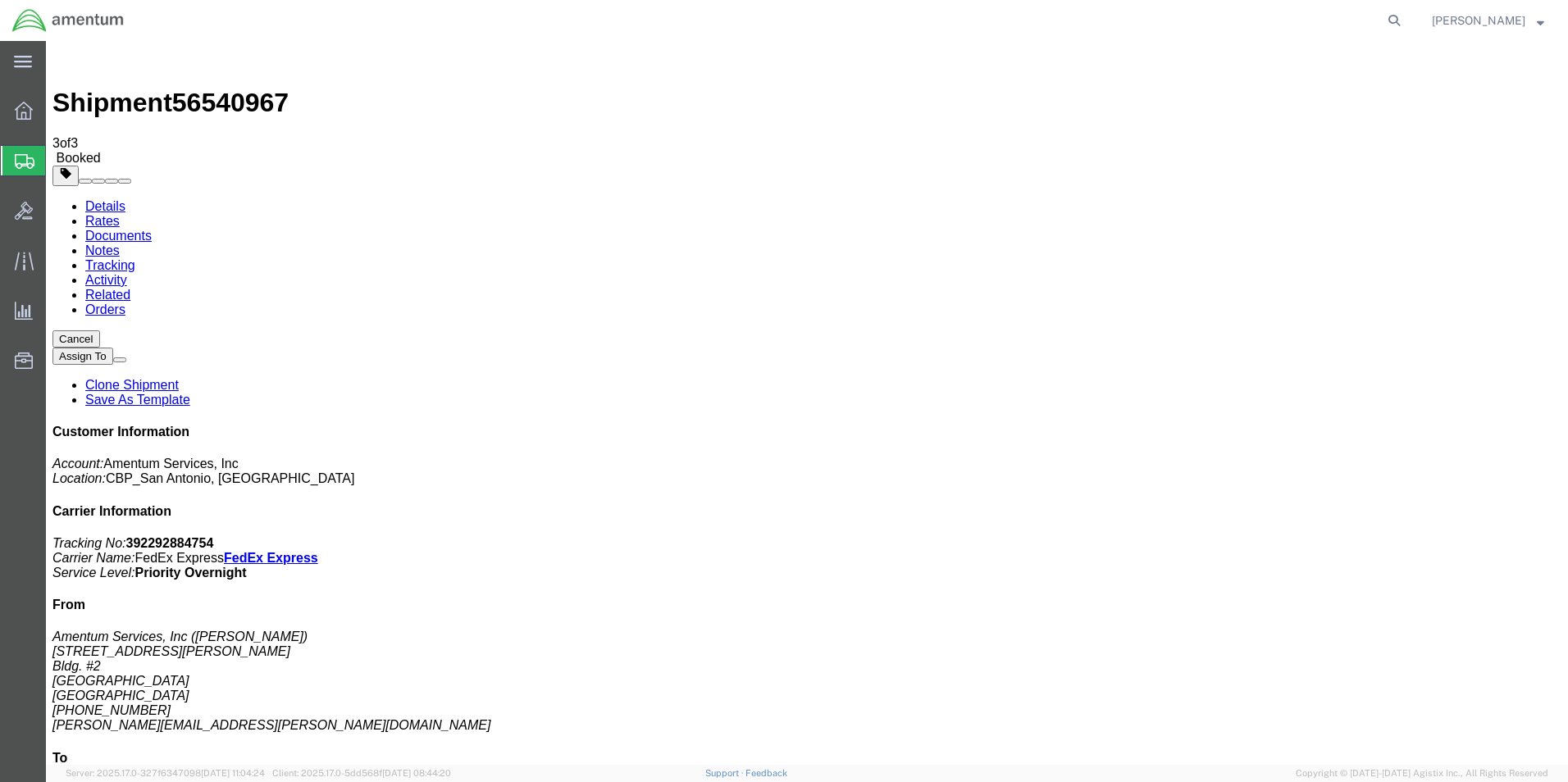
click at [100, 199] on link "Details" at bounding box center [105, 205] width 40 height 14
click link "Schedule pickup request"
